Goal: Check status: Check status

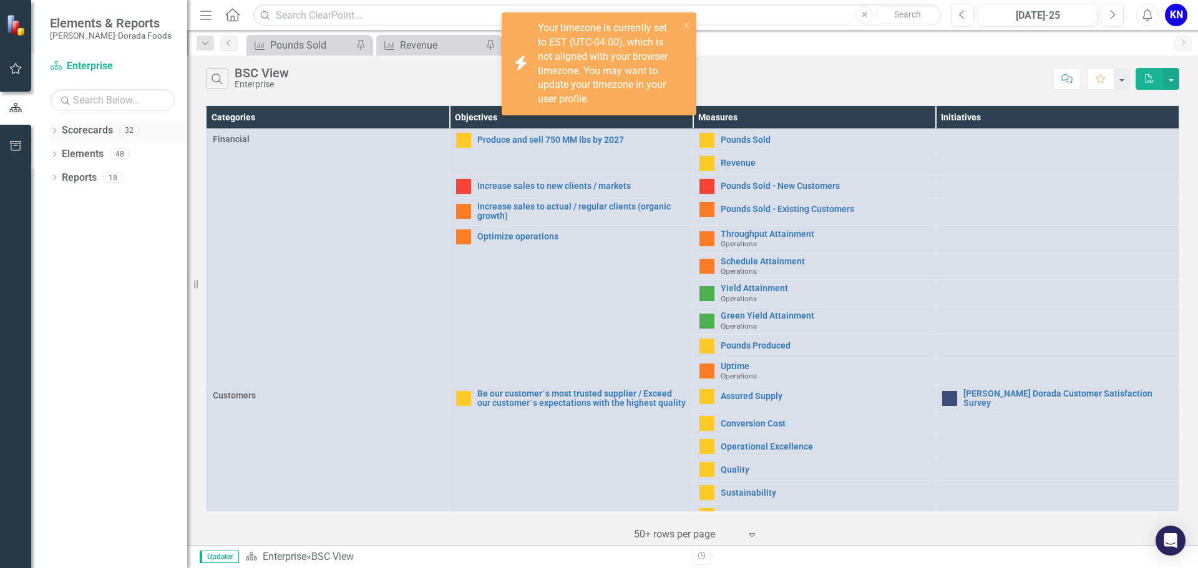
click at [52, 136] on div "Dropdown" at bounding box center [54, 132] width 9 height 11
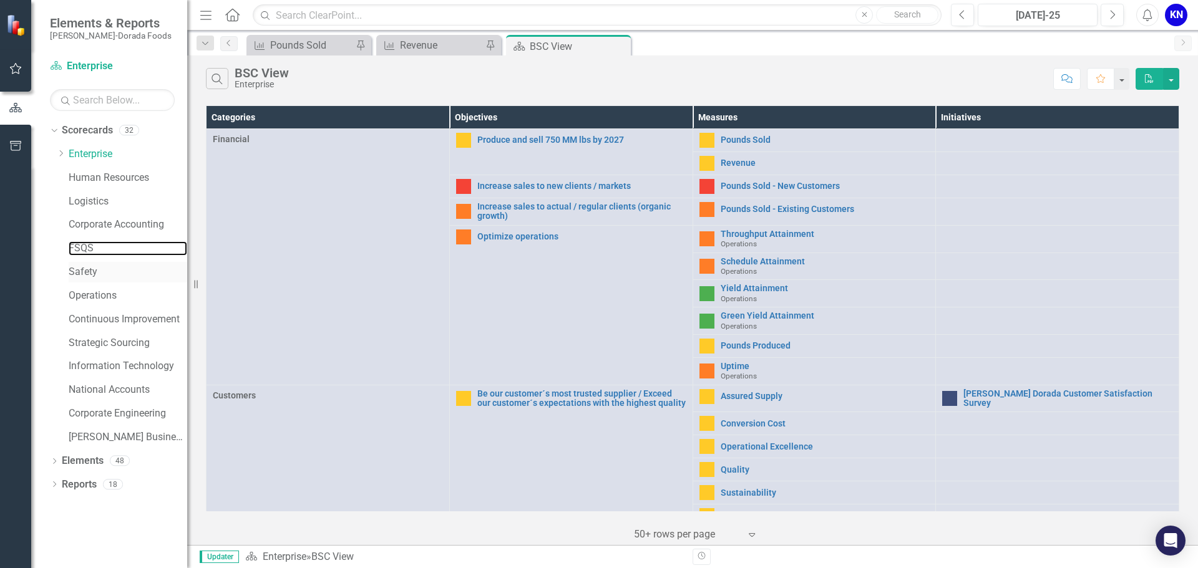
drag, startPoint x: 80, startPoint y: 247, endPoint x: 182, endPoint y: 275, distance: 105.5
click at [80, 247] on link "FSQS" at bounding box center [128, 248] width 119 height 14
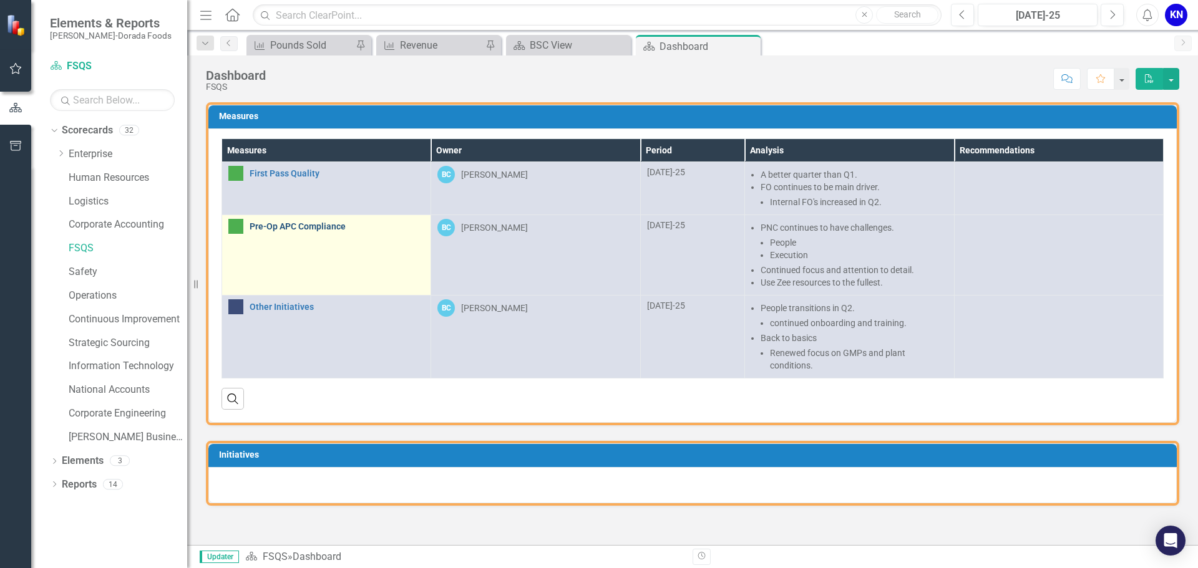
click at [286, 226] on link "Pre-Op APC Compliance" at bounding box center [337, 226] width 175 height 9
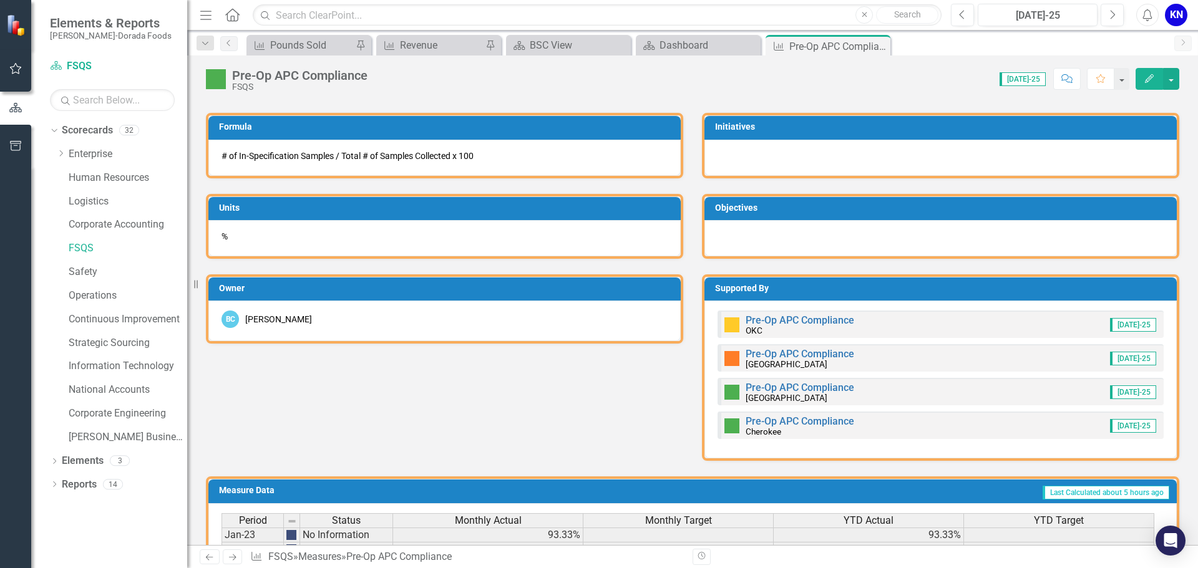
scroll to position [562, 0]
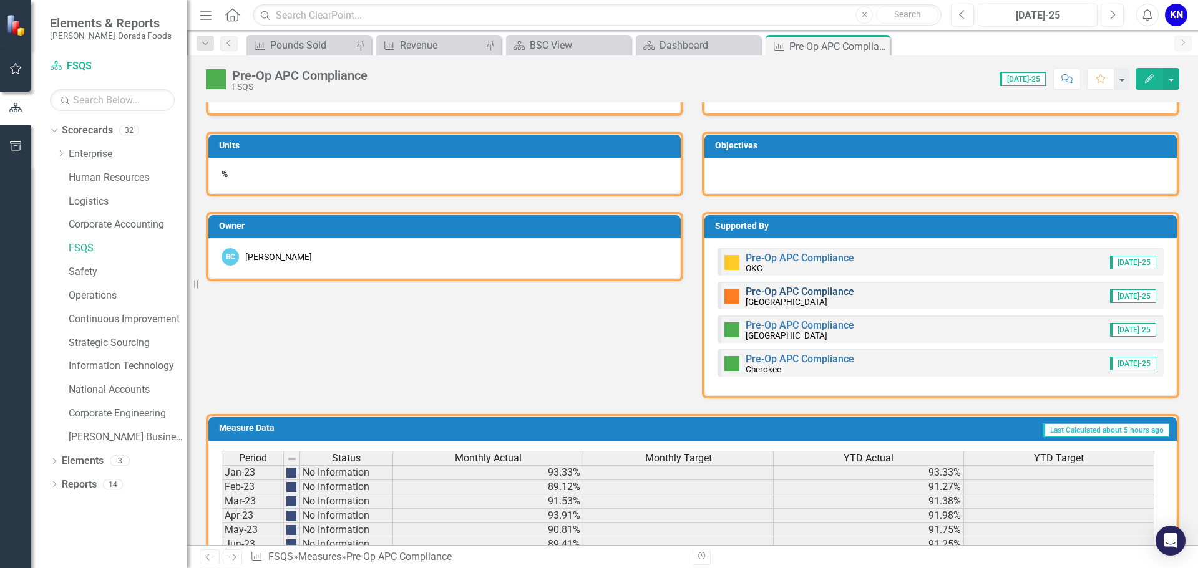
click at [746, 293] on link "Pre-Op APC Compliance" at bounding box center [800, 292] width 109 height 12
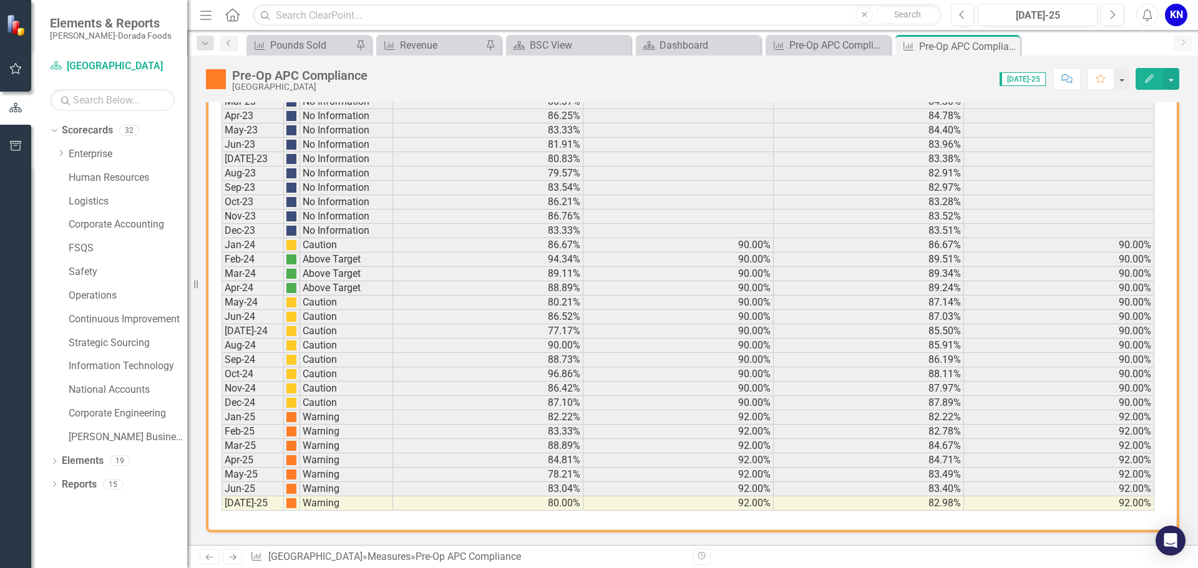
scroll to position [837, 0]
click at [779, 44] on icon at bounding box center [779, 45] width 10 height 9
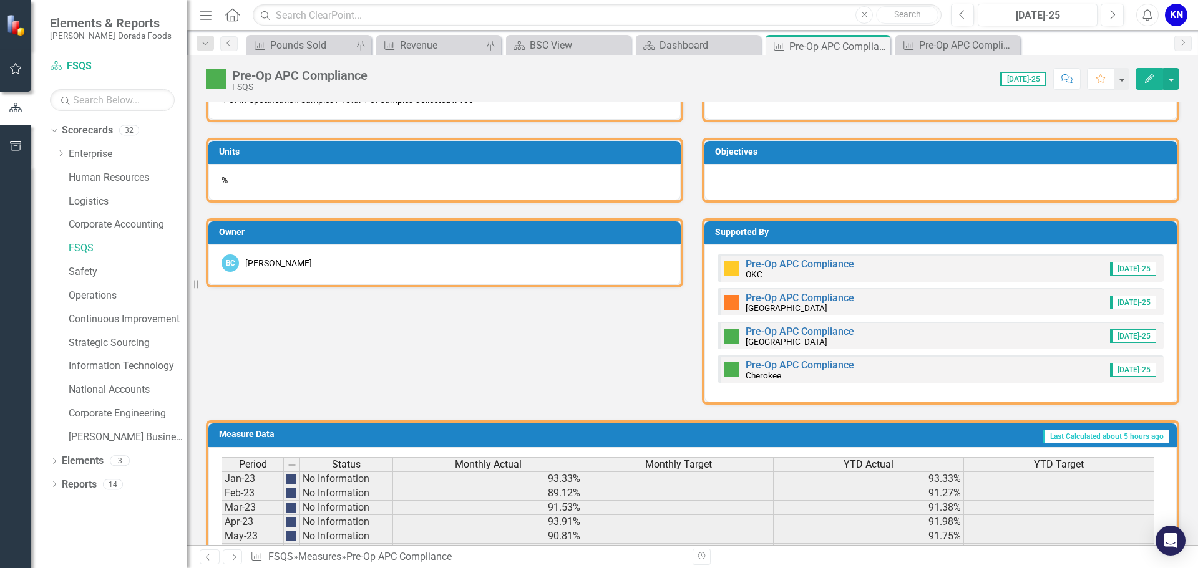
scroll to position [562, 0]
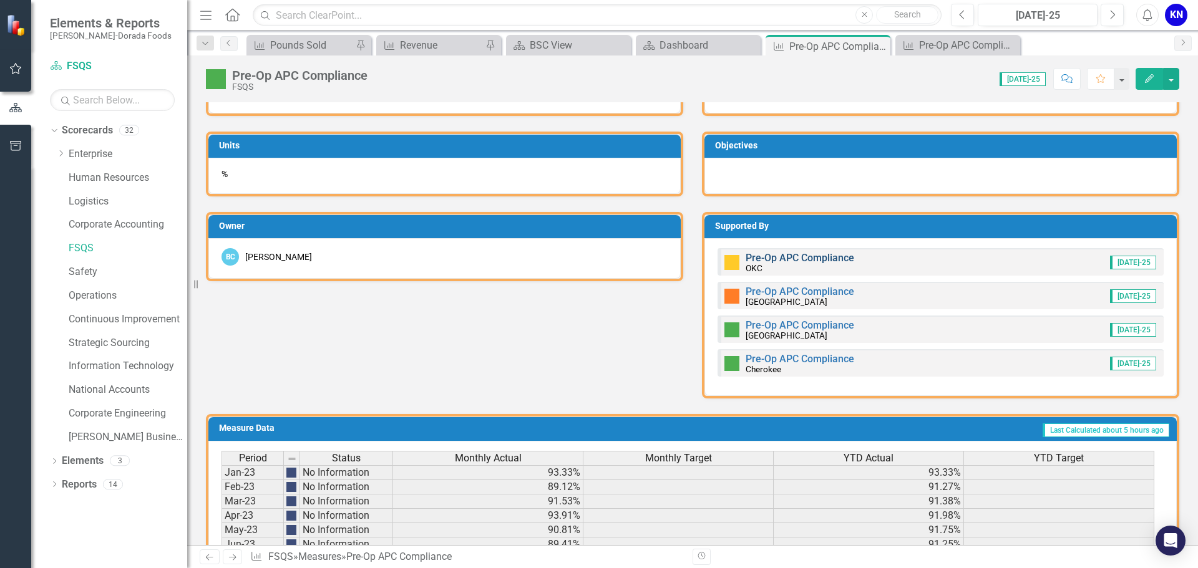
click at [764, 253] on link "Pre-Op APC Compliance" at bounding box center [800, 258] width 109 height 12
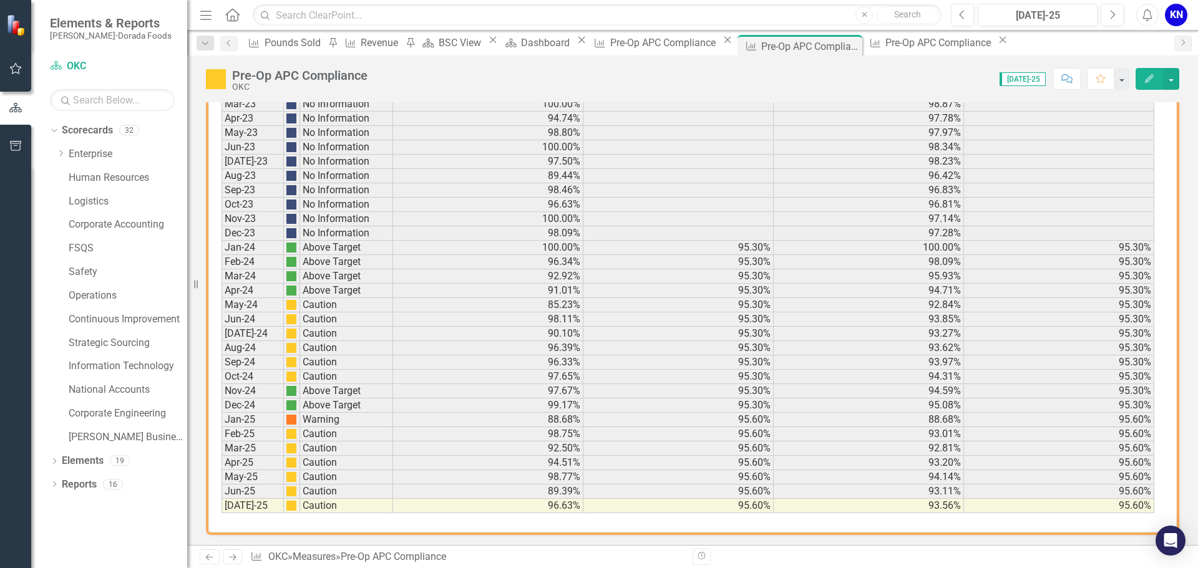
scroll to position [785, 0]
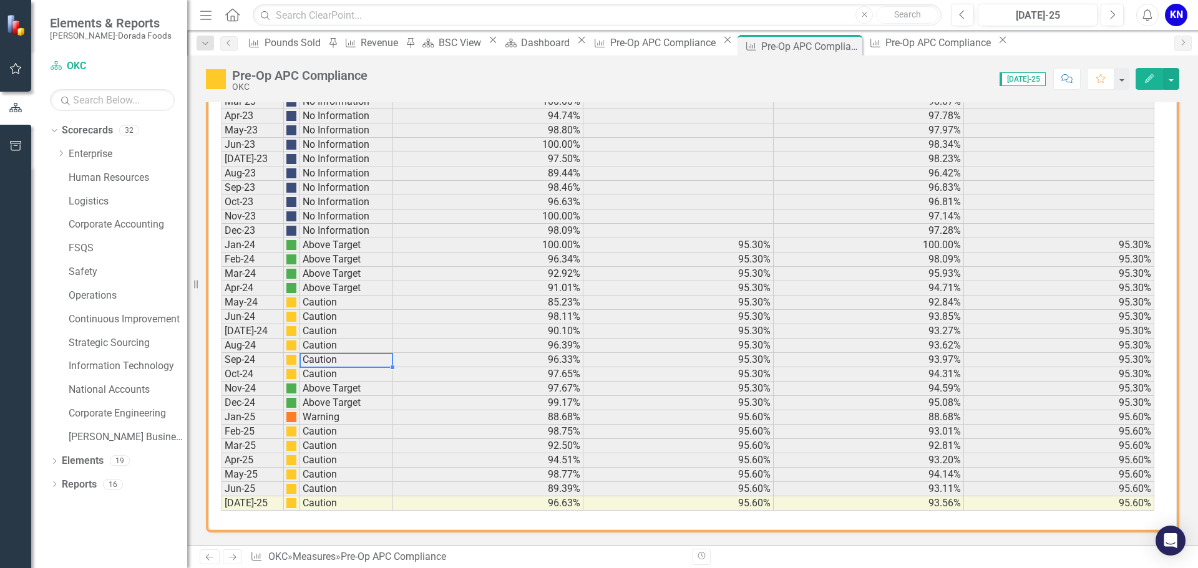
click at [369, 356] on td "Caution" at bounding box center [346, 360] width 93 height 14
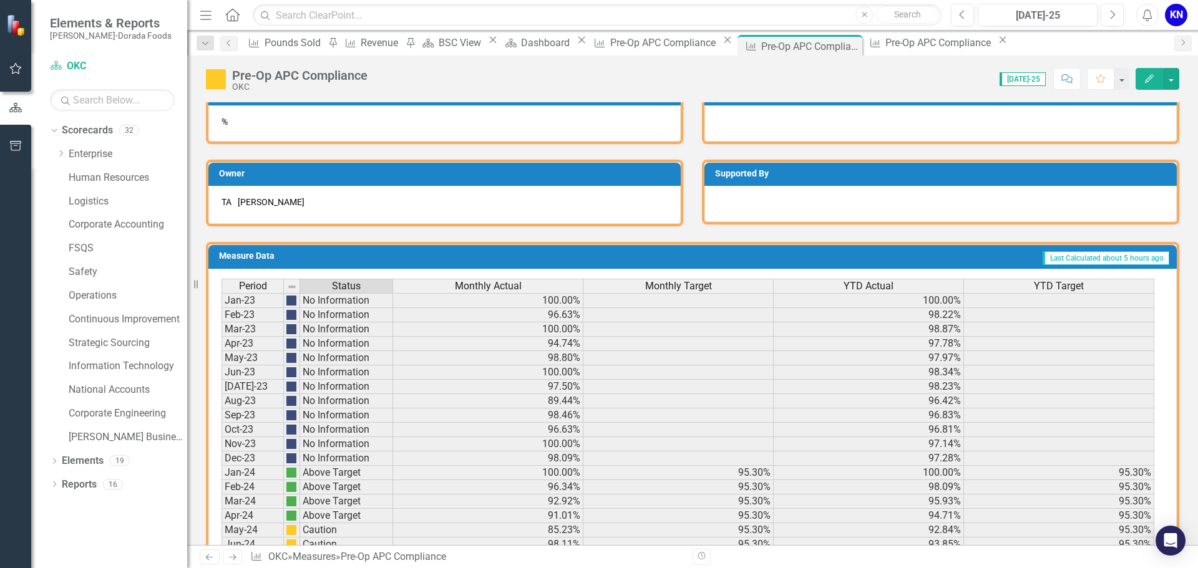
scroll to position [535, 0]
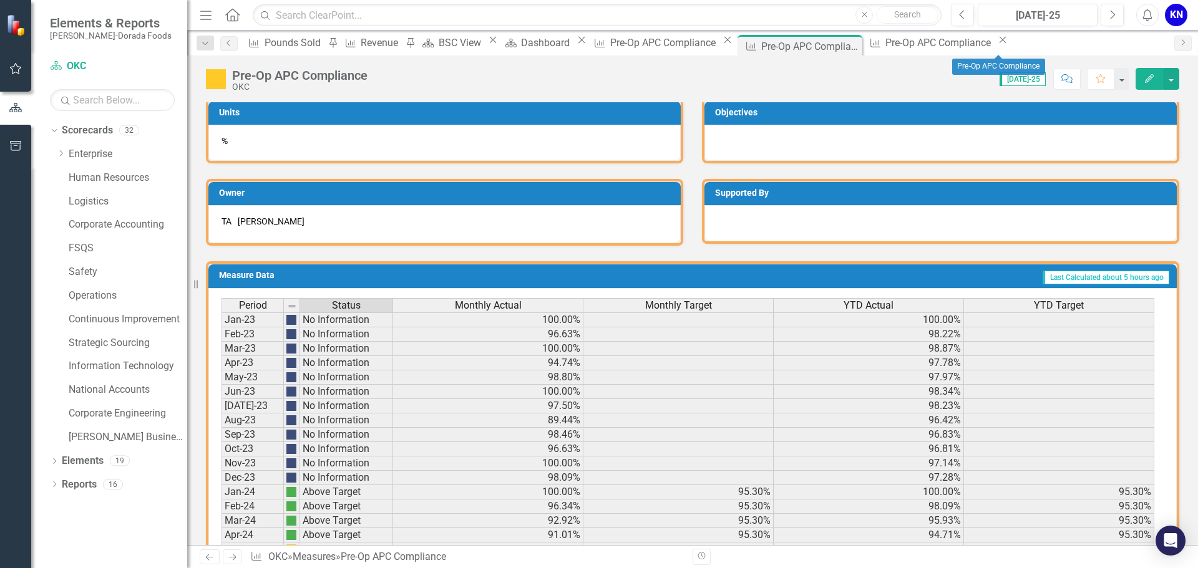
click at [1009, 42] on icon "Close" at bounding box center [1002, 40] width 12 height 10
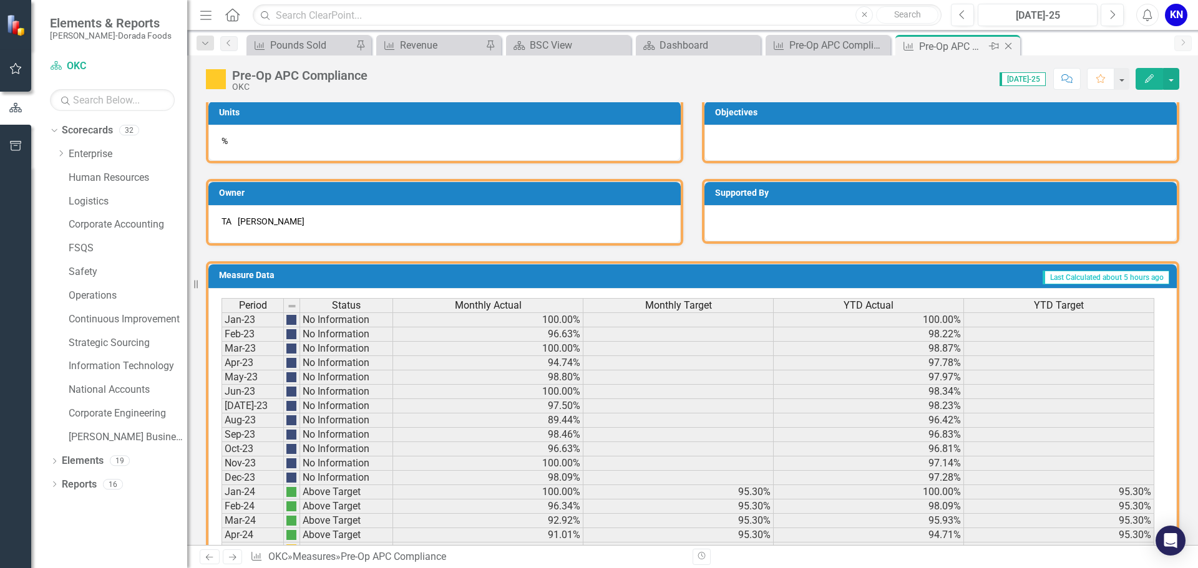
click at [1012, 49] on icon "Close" at bounding box center [1008, 46] width 12 height 10
